Goal: Obtain resource: Download file/media

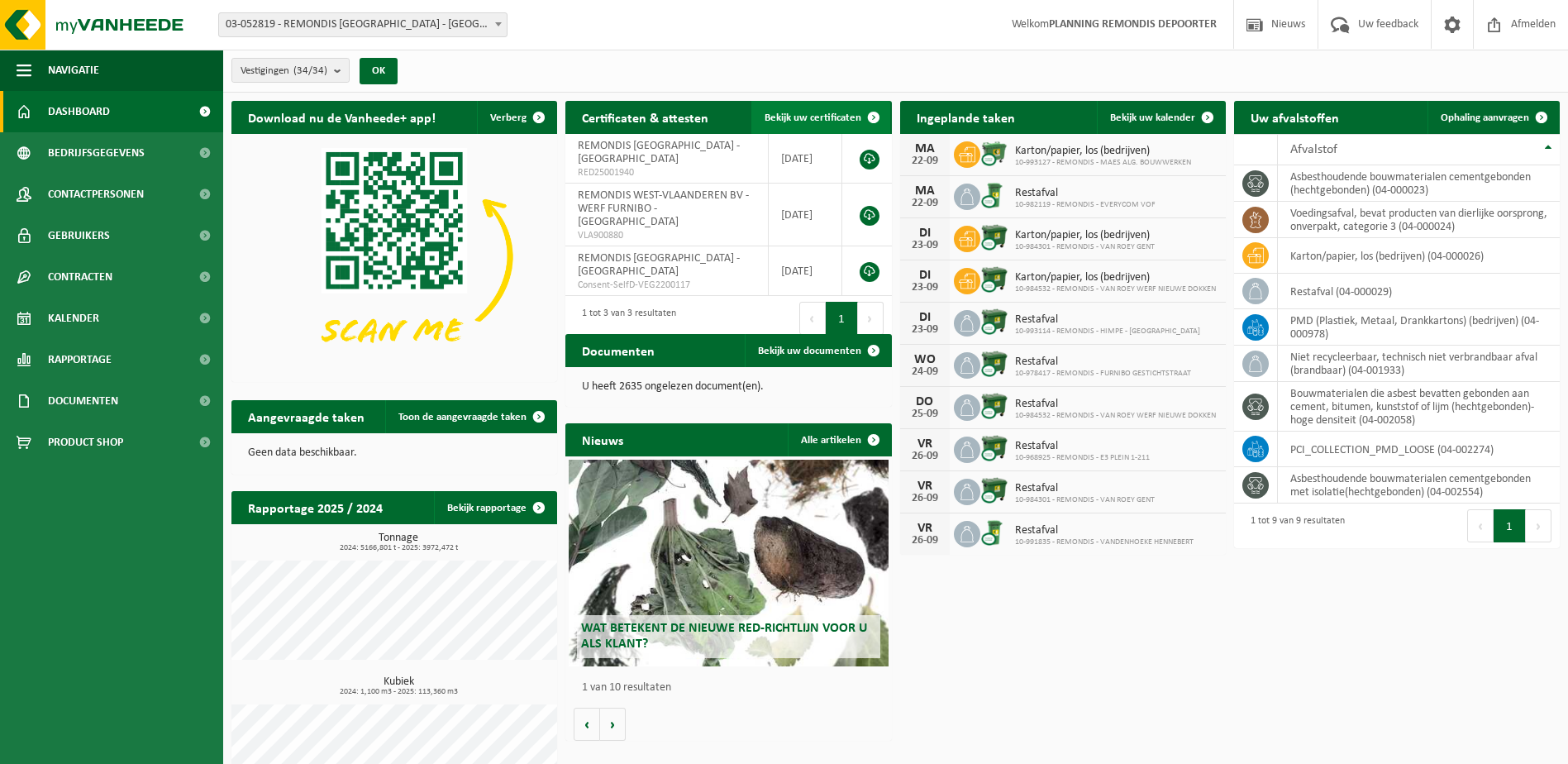
click at [835, 114] on span "Bekijk uw certificaten" at bounding box center [812, 118] width 97 height 11
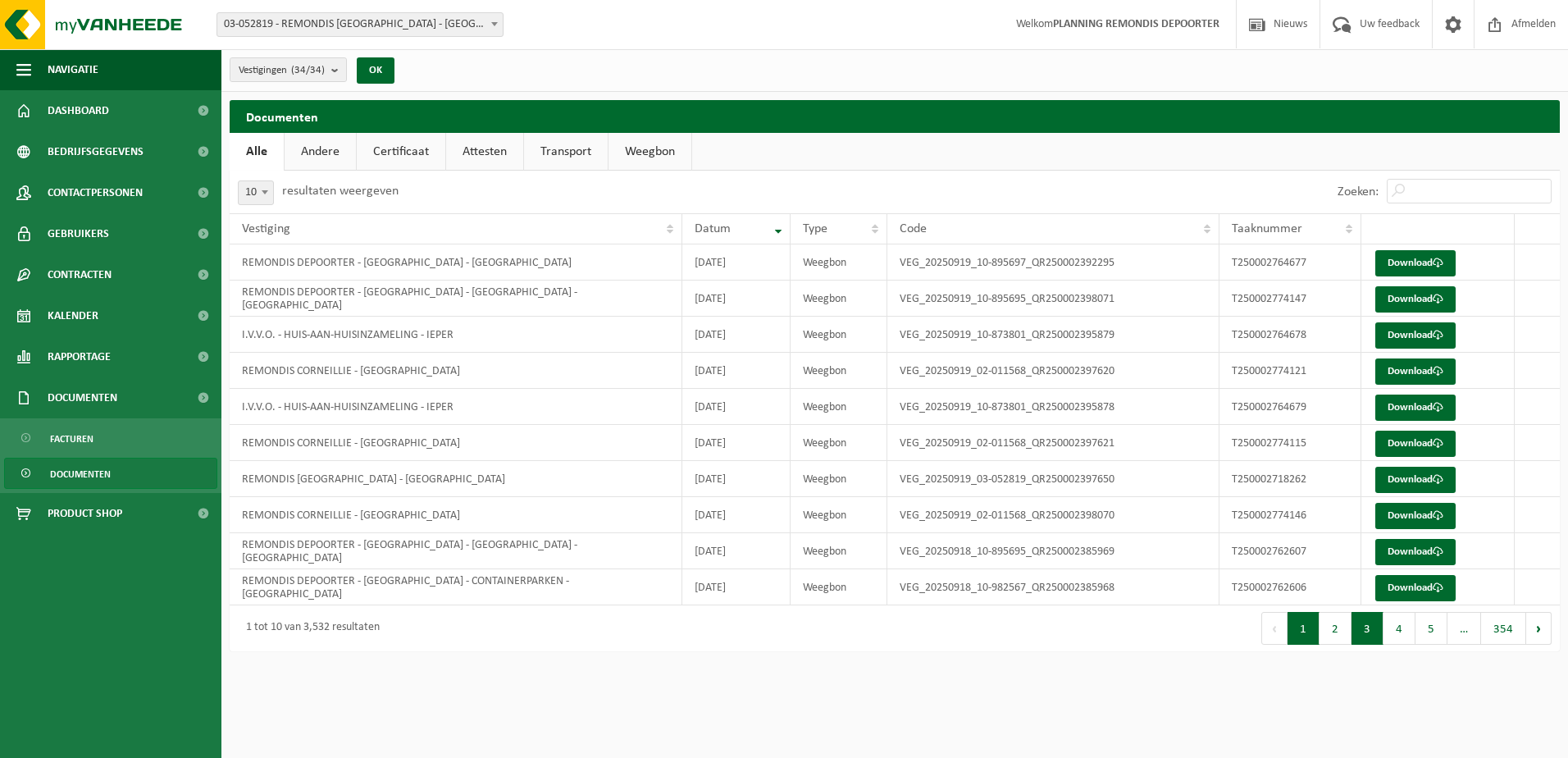
click at [1367, 641] on button "3" at bounding box center [1367, 627] width 32 height 33
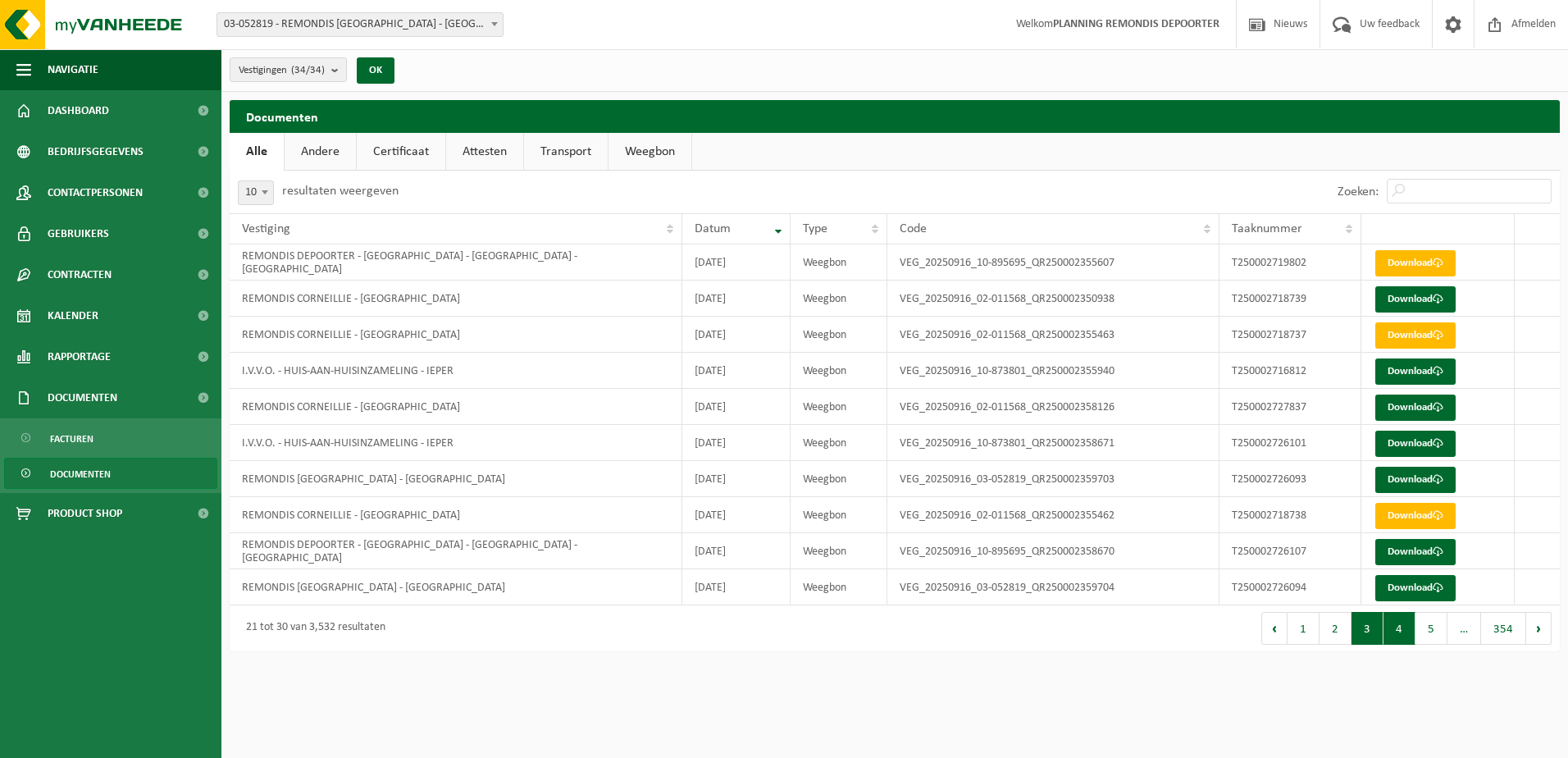
click at [1403, 641] on button "4" at bounding box center [1399, 627] width 32 height 33
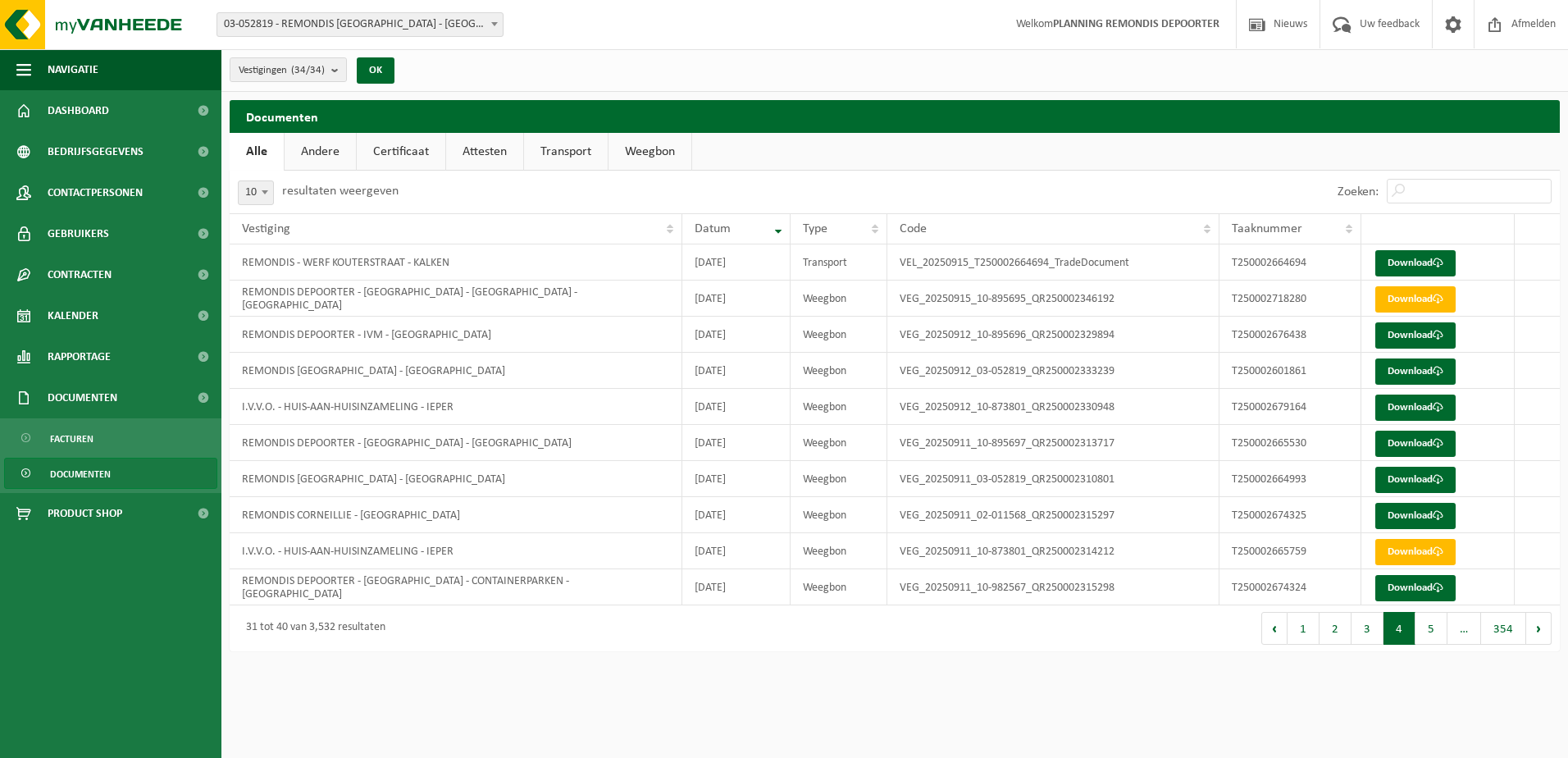
click at [1423, 631] on button "5" at bounding box center [1431, 627] width 32 height 33
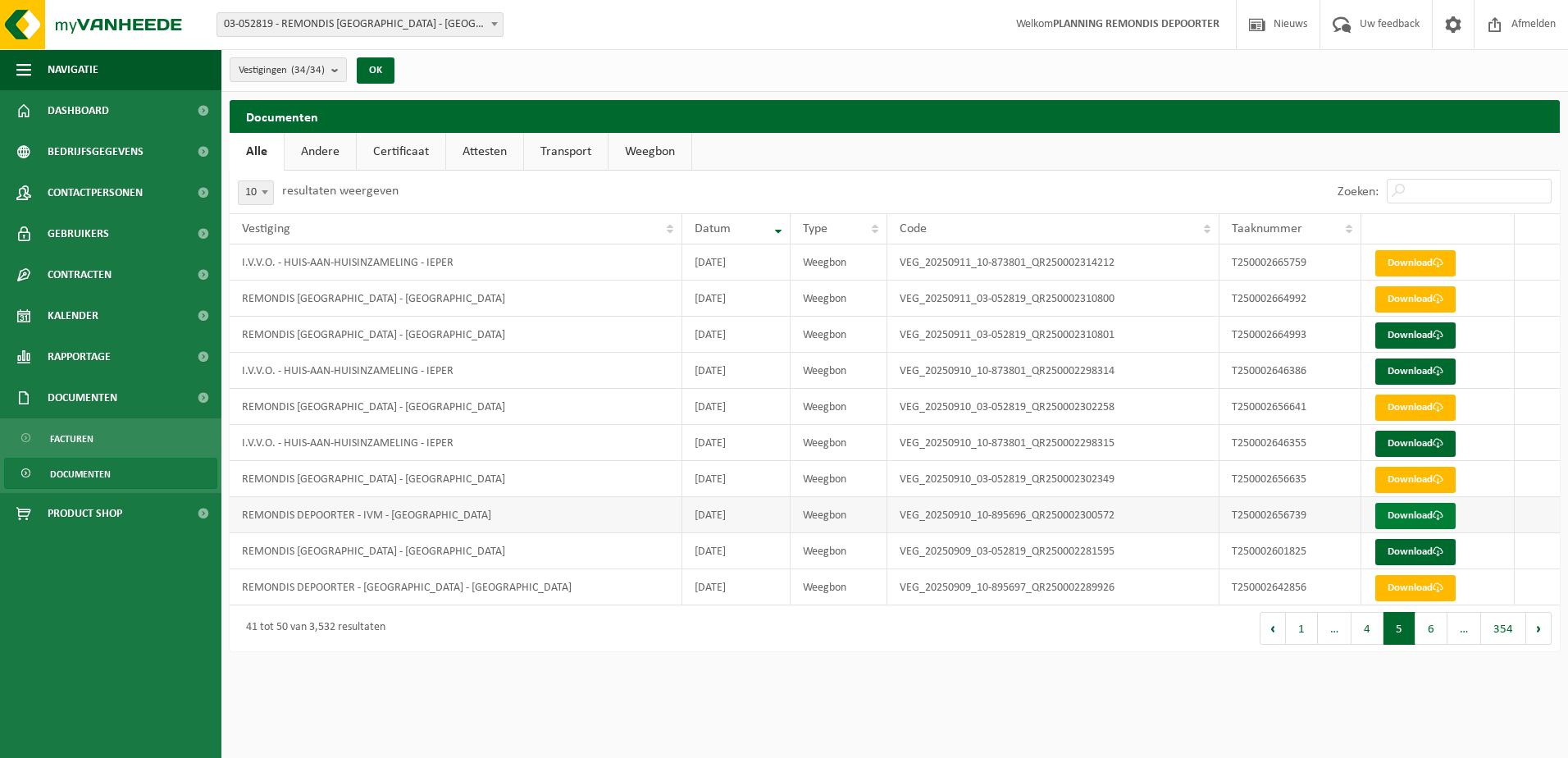
click at [1403, 523] on link "Download" at bounding box center [1415, 516] width 80 height 27
